Goal: Information Seeking & Learning: Get advice/opinions

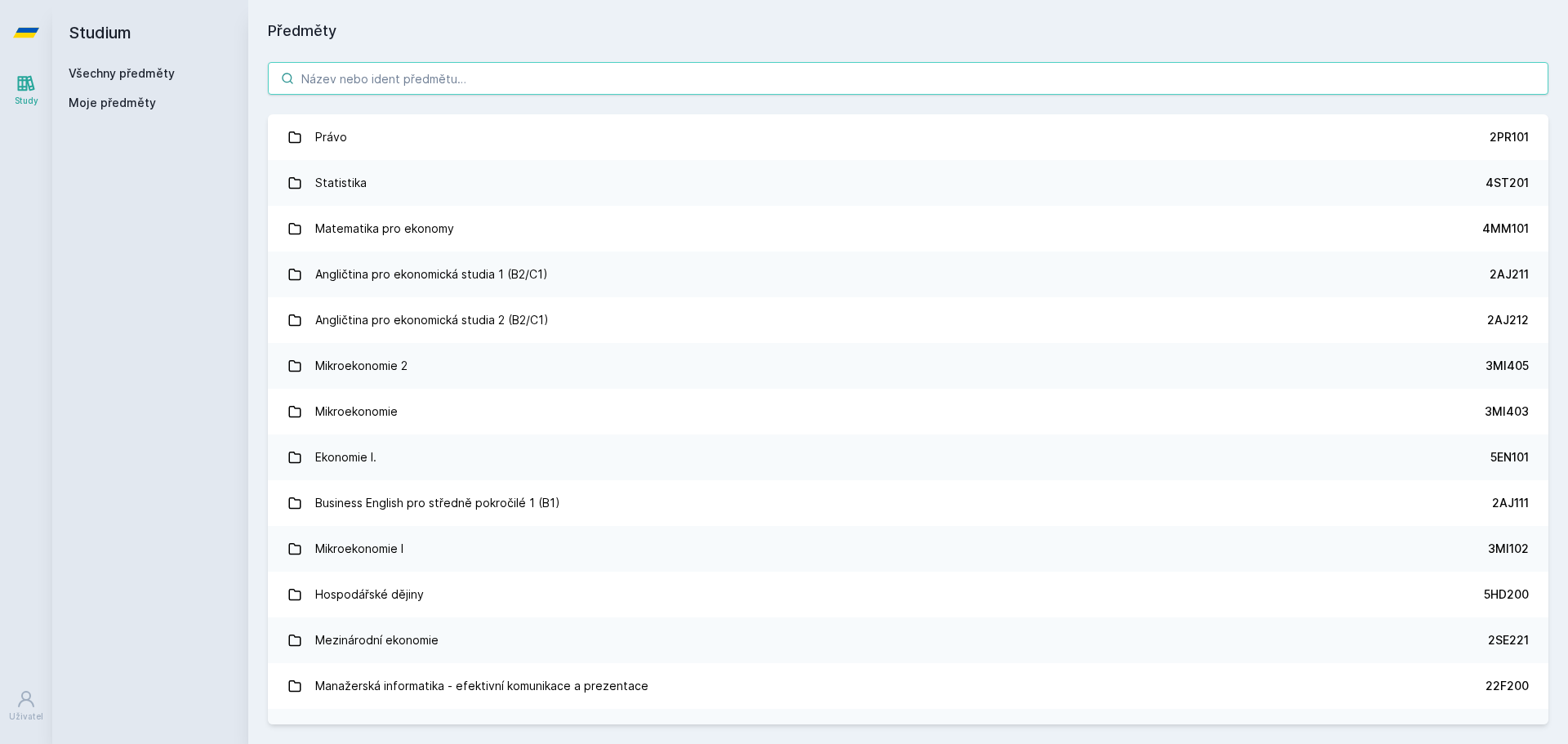
click at [385, 79] on input "search" at bounding box center [908, 78] width 1280 height 33
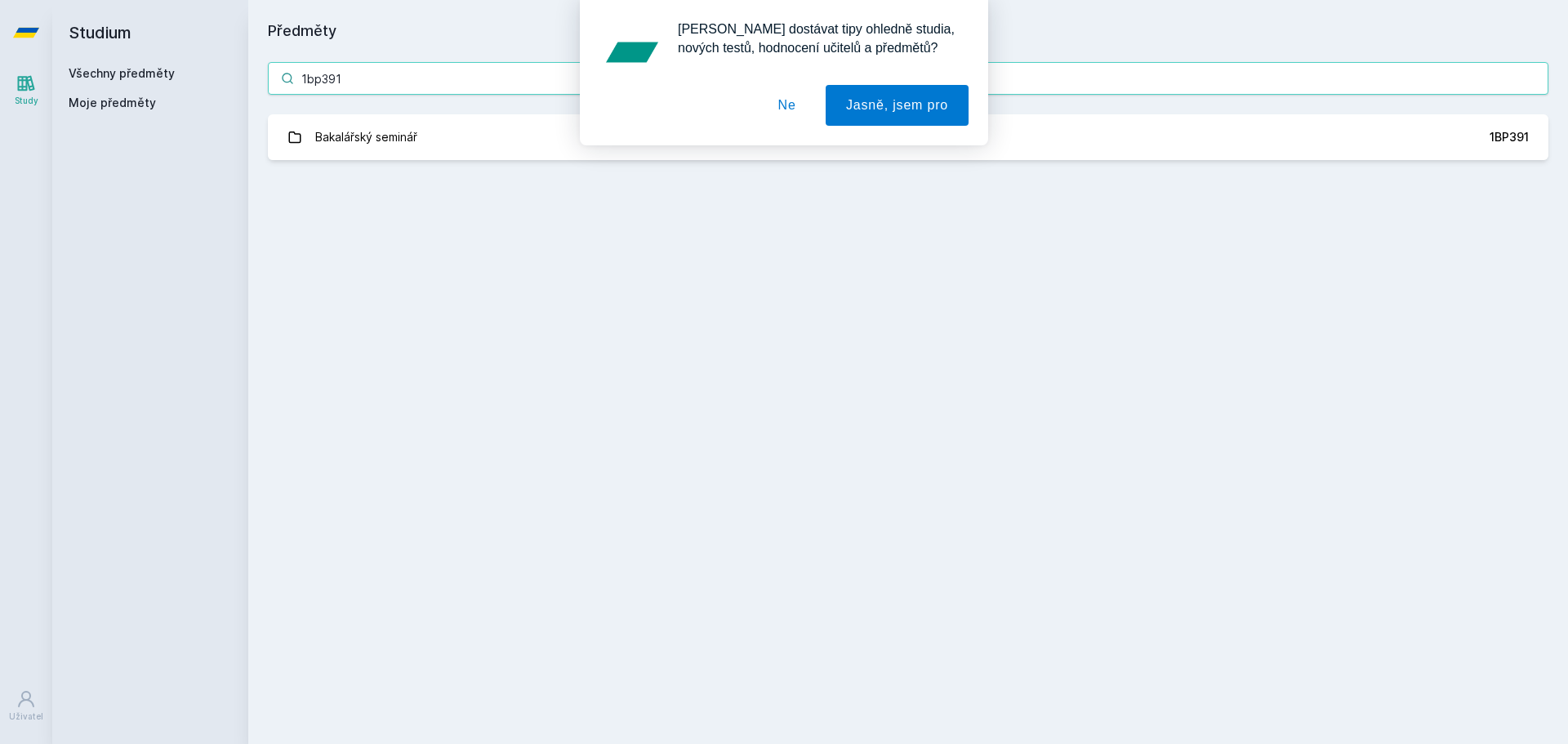
type input "1bp391"
click at [380, 140] on div "[PERSON_NAME] dostávat tipy ohledně studia, nových testů, hodnocení učitelů a p…" at bounding box center [784, 73] width 1568 height 145
click at [802, 109] on button "Ne" at bounding box center [788, 105] width 59 height 41
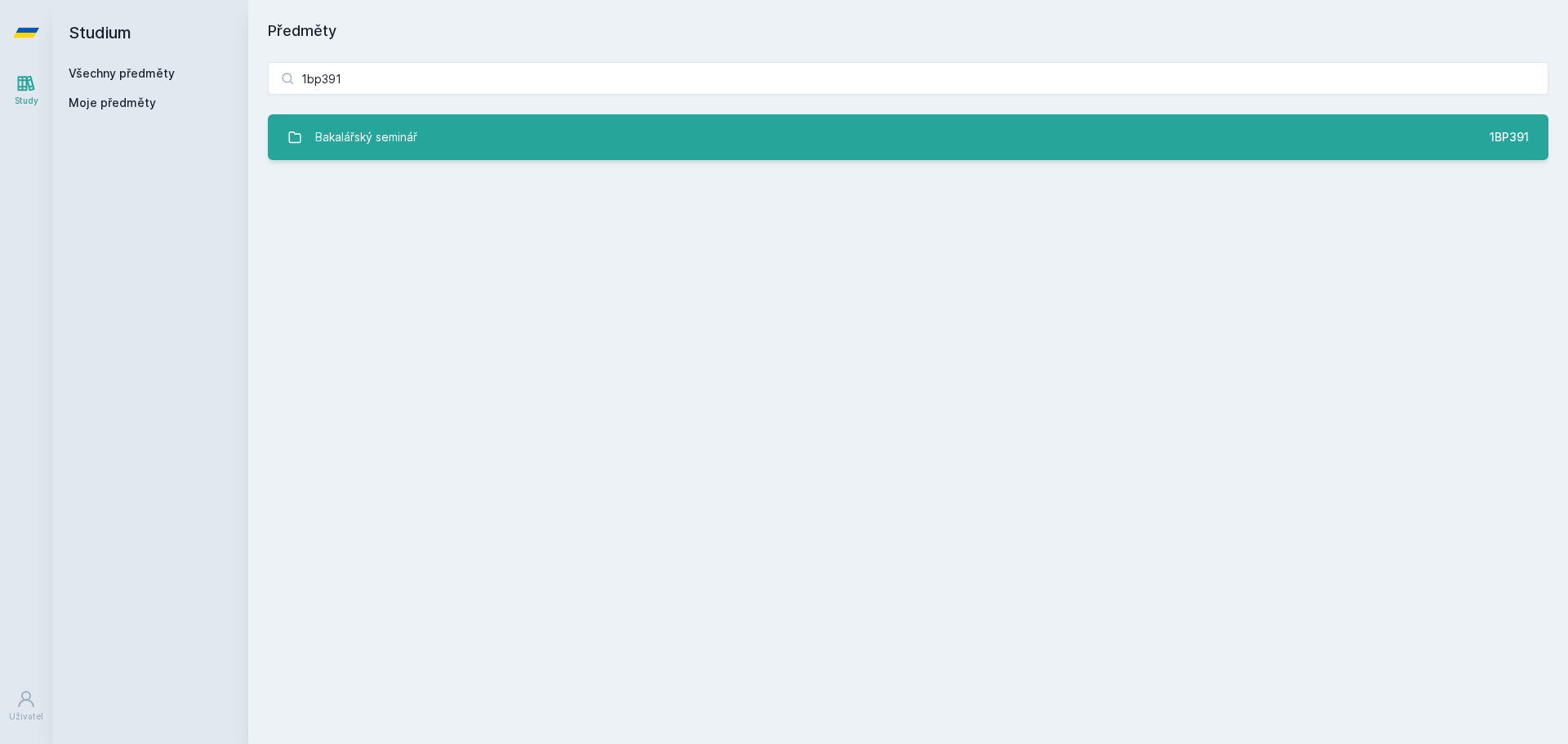
click at [724, 153] on link "Bakalářský seminář 1BP391" at bounding box center [908, 137] width 1280 height 46
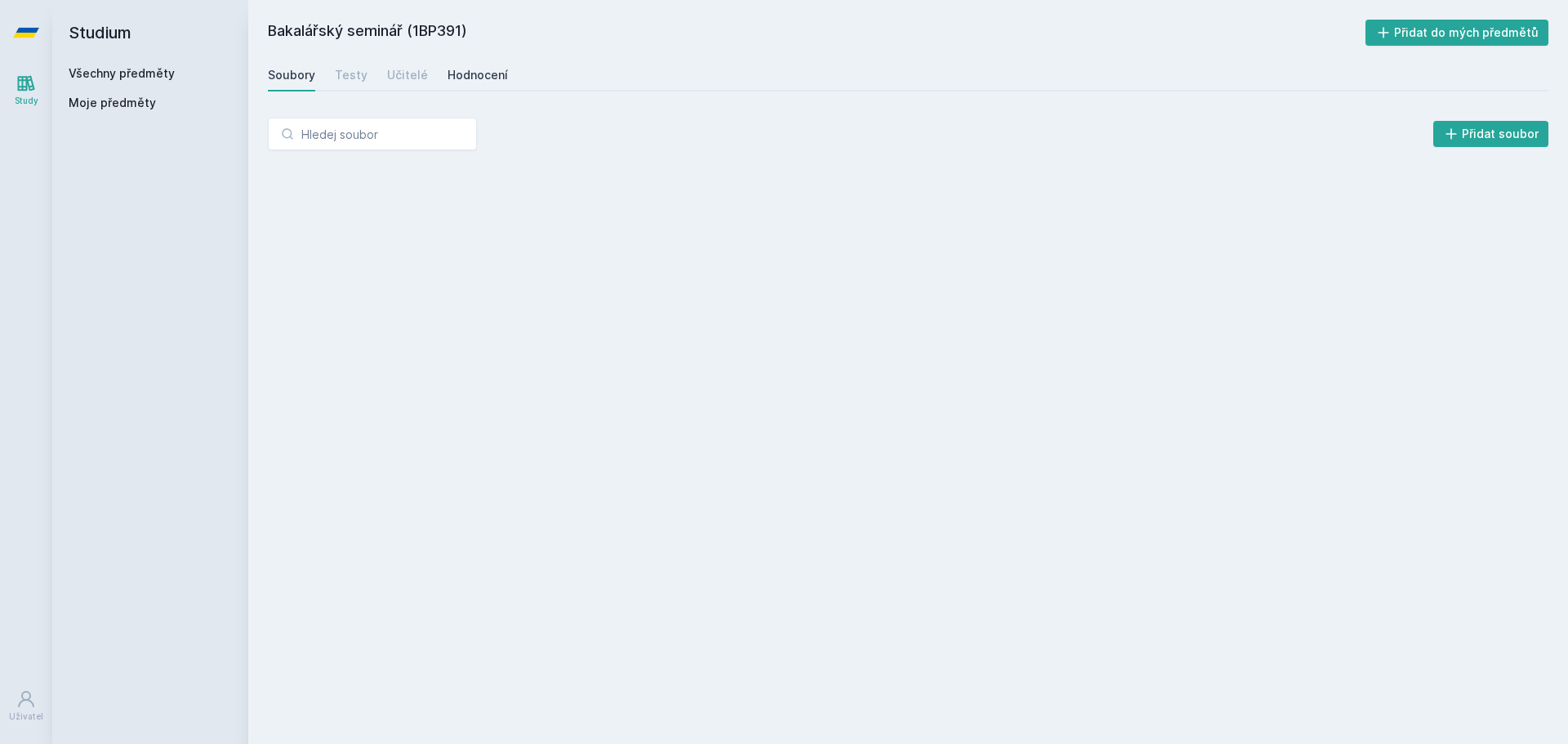
click at [469, 81] on div "Hodnocení" at bounding box center [478, 75] width 60 height 16
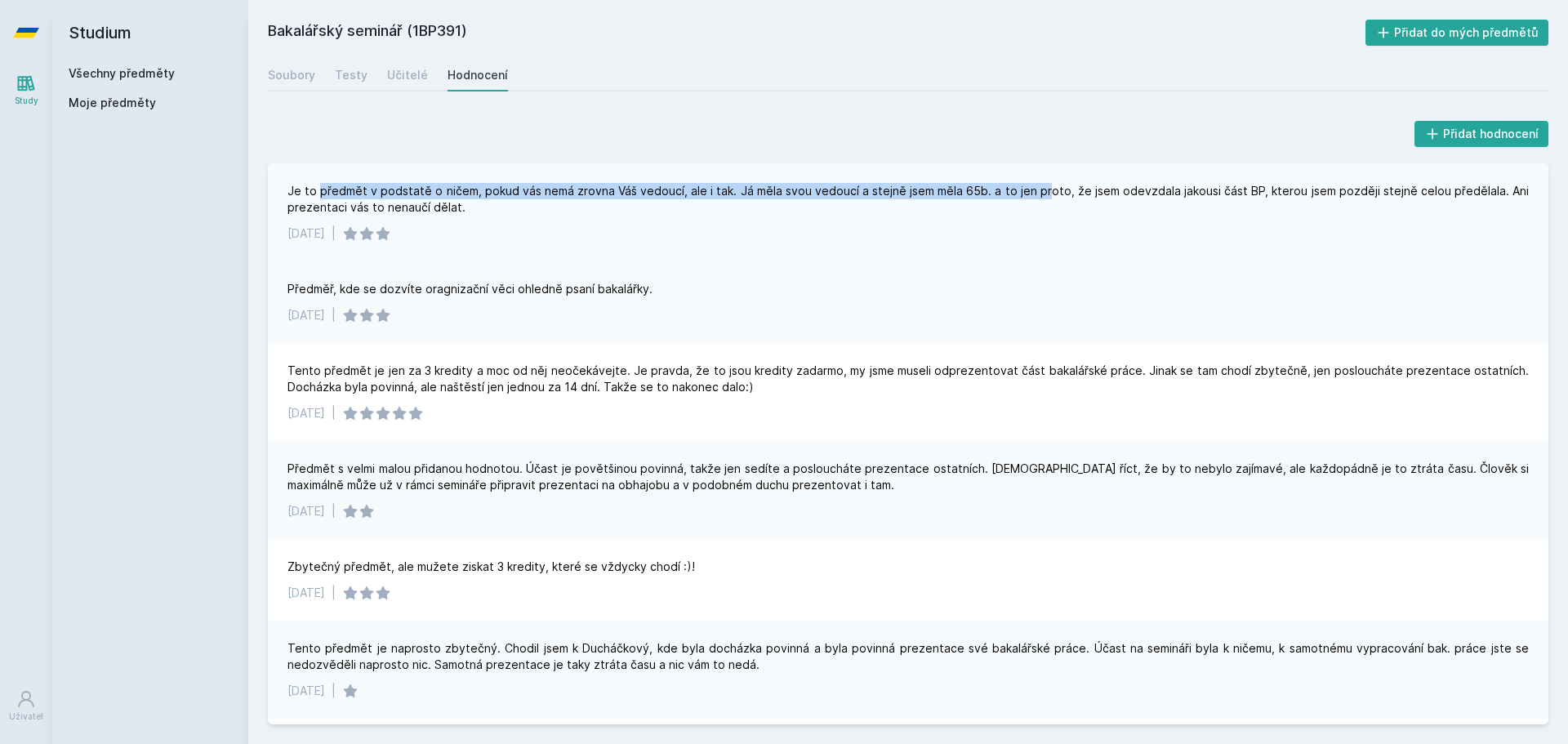
drag, startPoint x: 321, startPoint y: 189, endPoint x: 1048, endPoint y: 188, distance: 727.0
click at [1048, 188] on div "Je to předmět v podstatě o ničem, pokud vás nemá zrovna Váš vedoucí, ale i tak.…" at bounding box center [908, 199] width 1241 height 33
click at [400, 83] on link "Učitelé" at bounding box center [408, 75] width 41 height 33
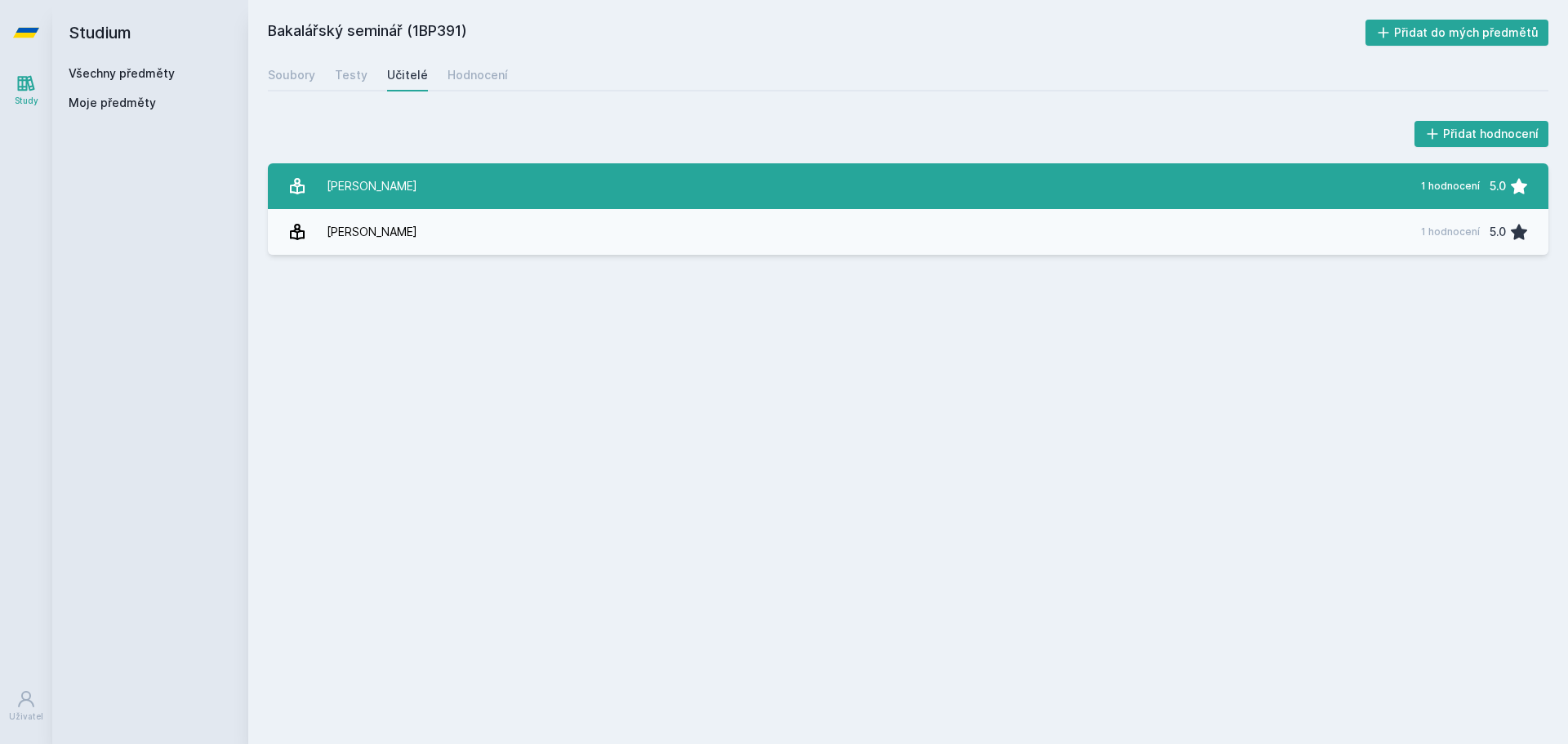
click at [371, 174] on div "[PERSON_NAME]" at bounding box center [372, 186] width 91 height 33
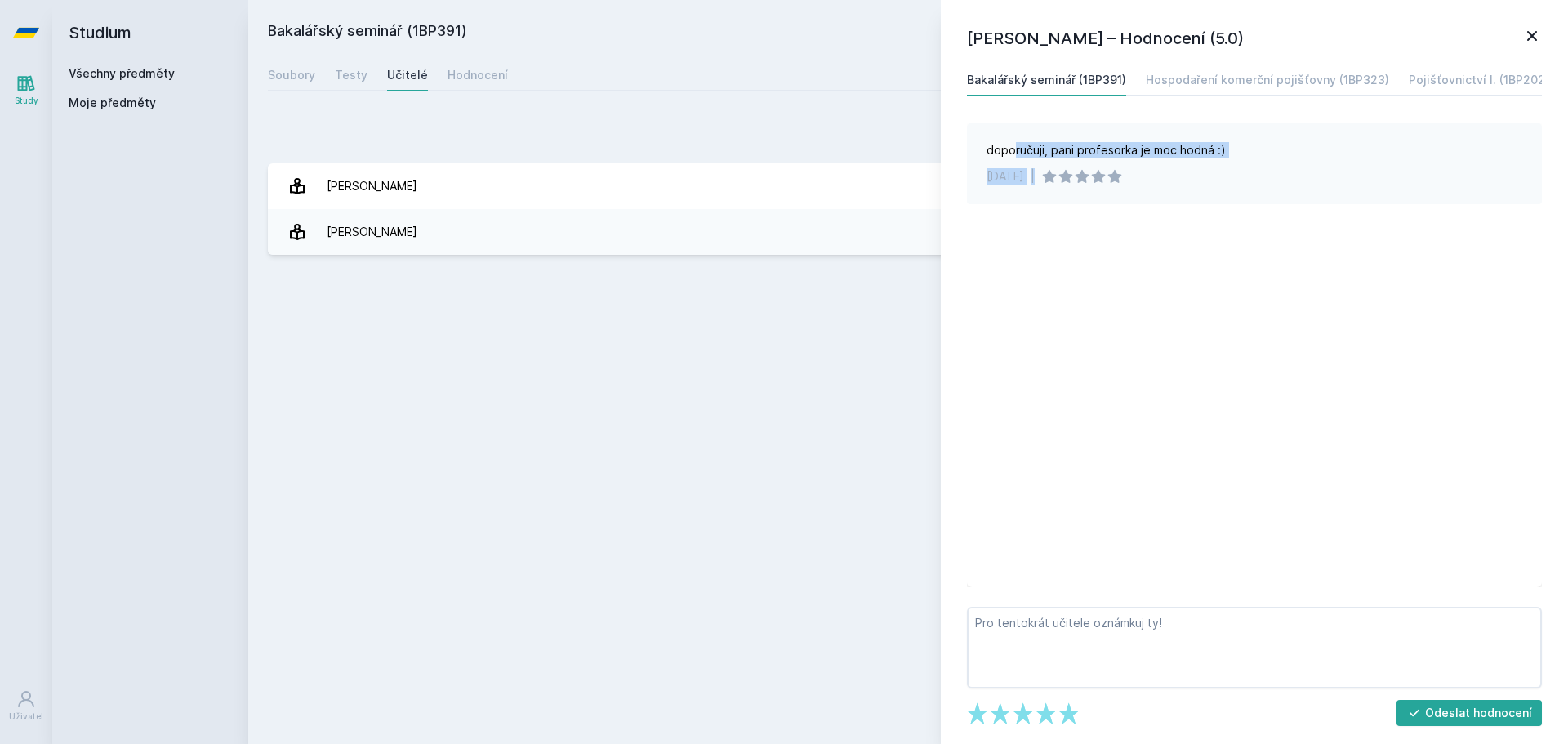
drag, startPoint x: 1013, startPoint y: 148, endPoint x: 1214, endPoint y: 180, distance: 203.5
click at [1214, 180] on div "doporučuji, pani profesorka je moc hodná :) [DATE] |" at bounding box center [1255, 163] width 575 height 82
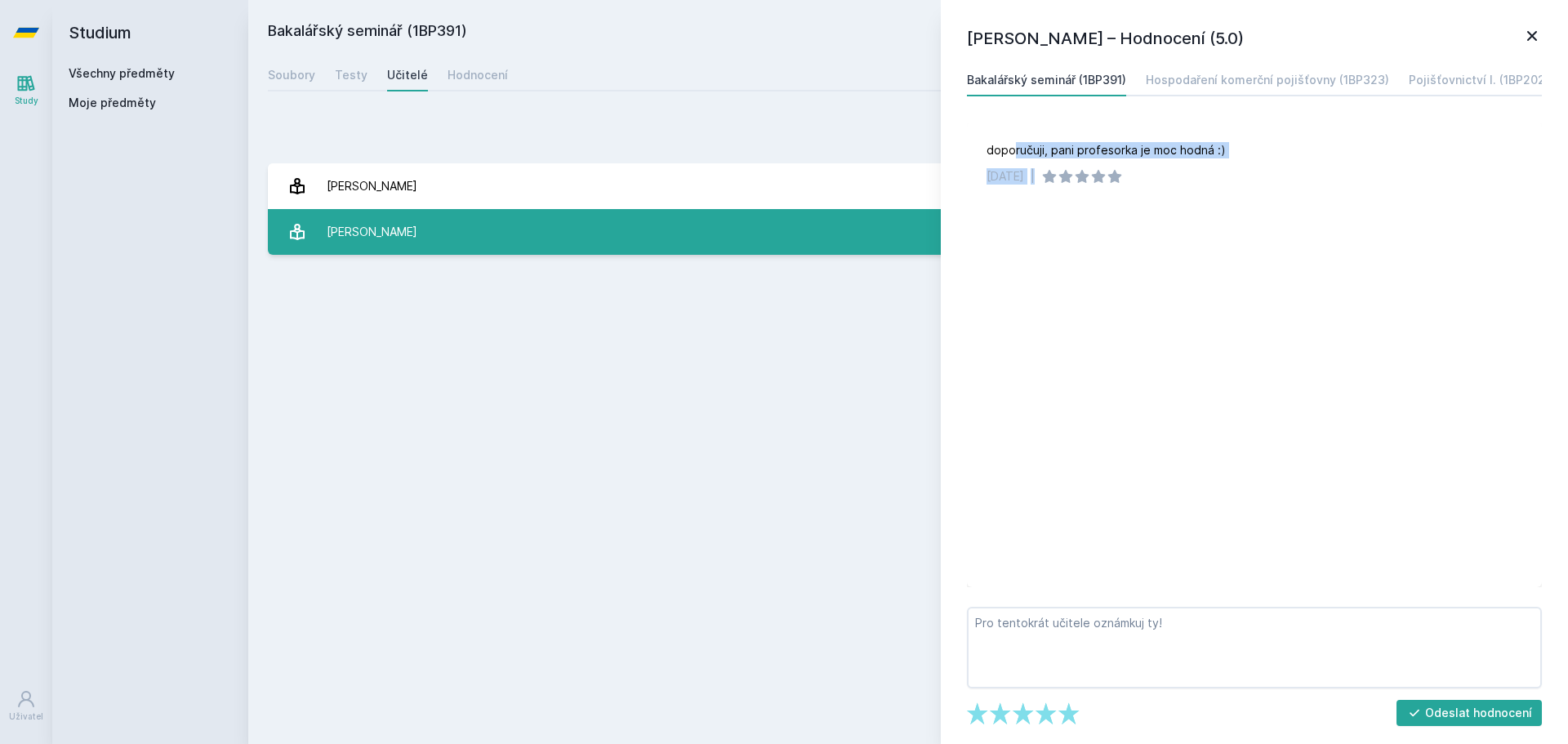
click at [610, 221] on link "[PERSON_NAME] 1 hodnocení 5.0" at bounding box center [908, 232] width 1280 height 46
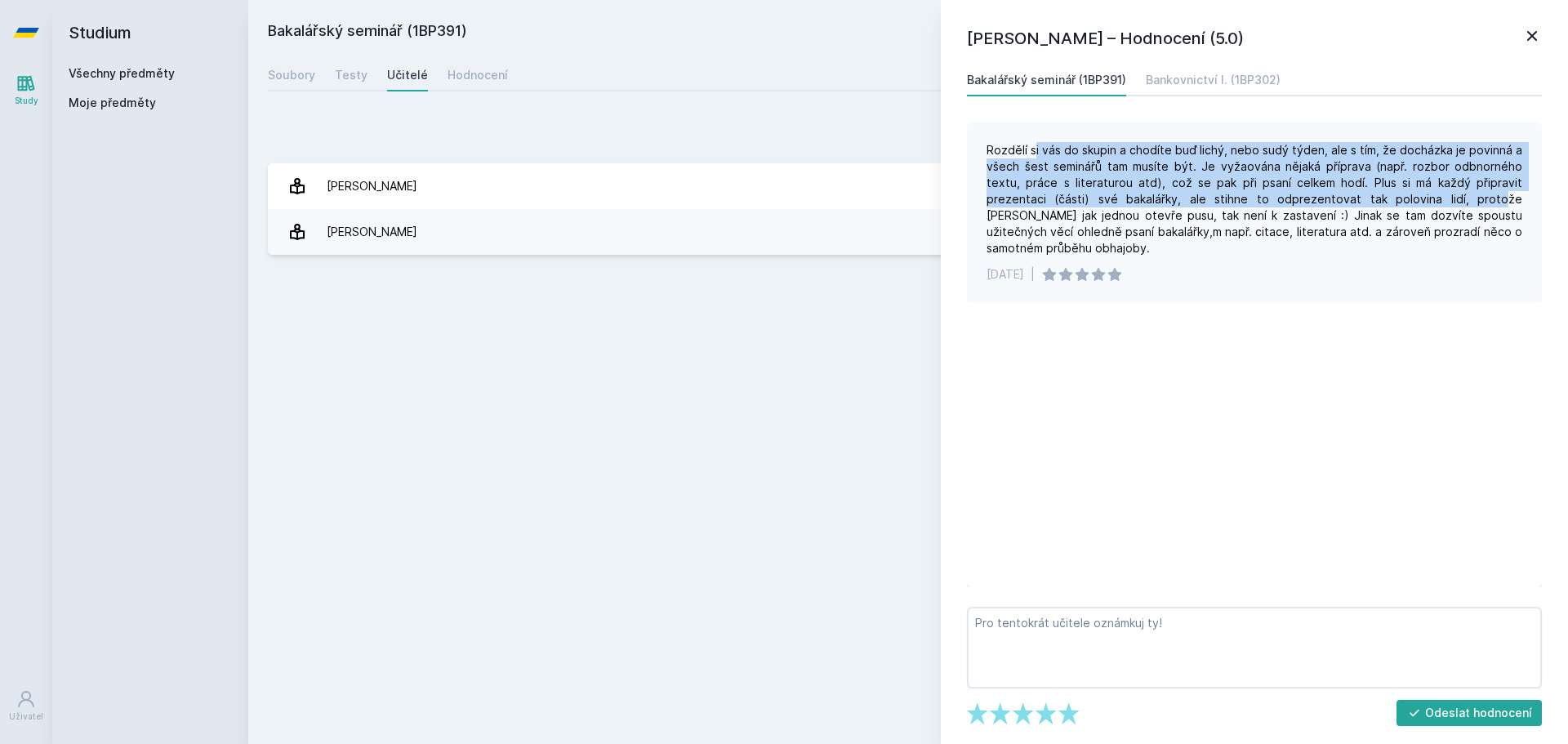
drag, startPoint x: 1034, startPoint y: 146, endPoint x: 1398, endPoint y: 194, distance: 367.2
click at [1398, 194] on div "Rozdělí si vás do skupin a chodíte buď lichý, nebo sudý týden, ale s tím, že do…" at bounding box center [1255, 199] width 536 height 114
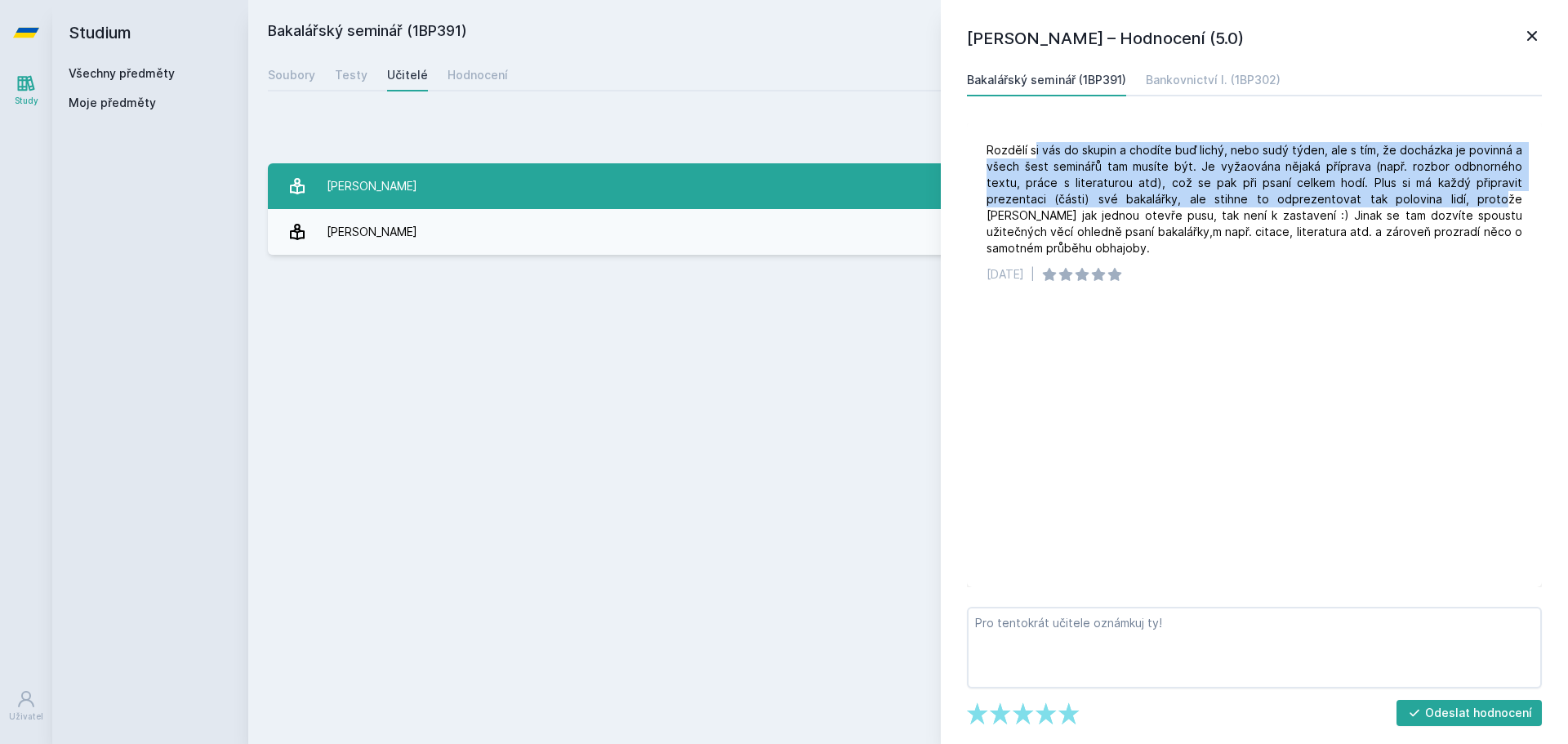
click at [348, 189] on div "[PERSON_NAME]" at bounding box center [372, 186] width 91 height 33
